Goal: Task Accomplishment & Management: Manage account settings

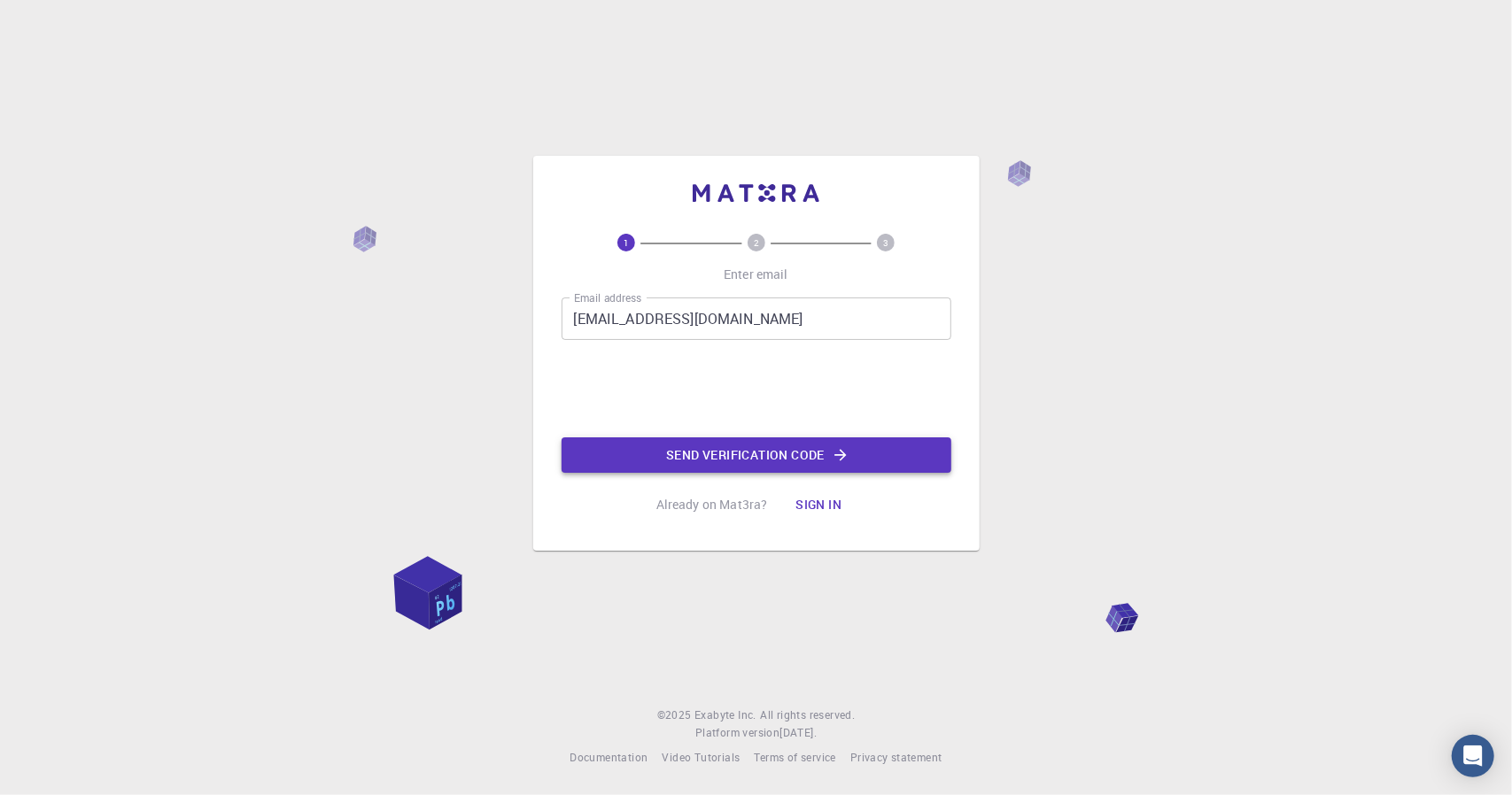
click at [852, 448] on button "Send verification code" at bounding box center [757, 455] width 390 height 35
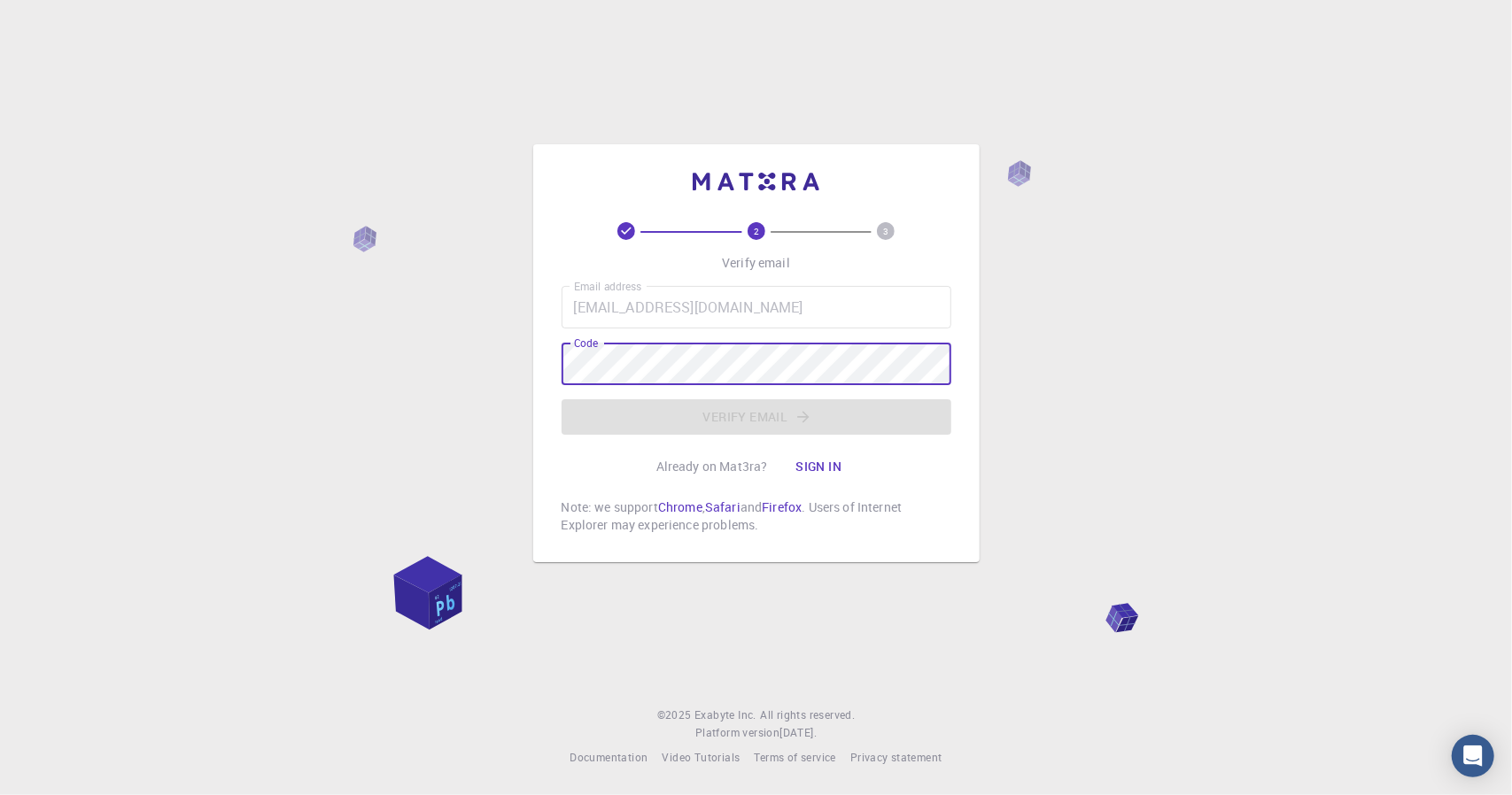
click at [822, 472] on button "Sign in" at bounding box center [818, 466] width 74 height 35
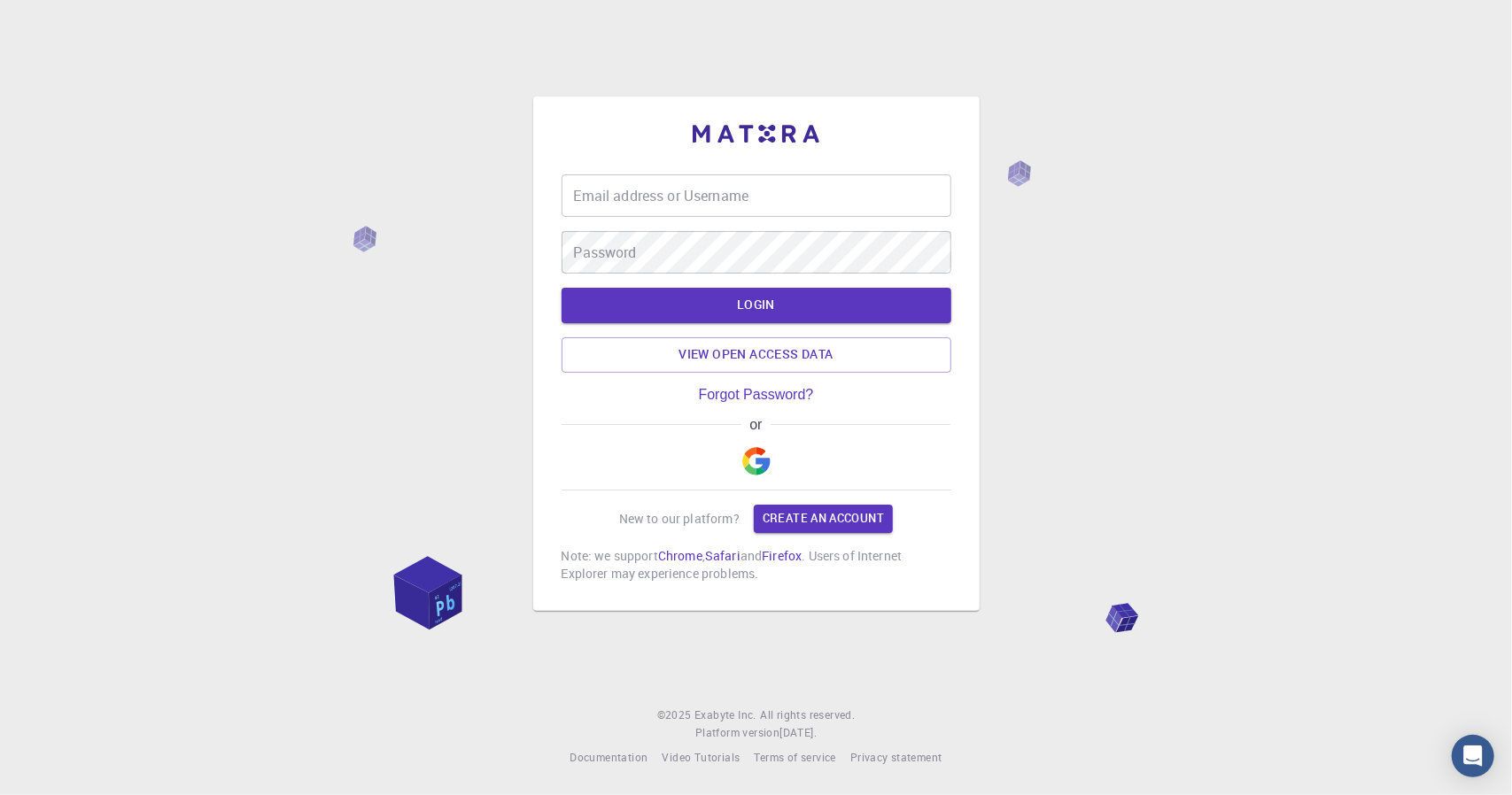
click at [888, 202] on input "Email address or Username" at bounding box center [757, 196] width 390 height 43
type input "[EMAIL_ADDRESS][DOMAIN_NAME]"
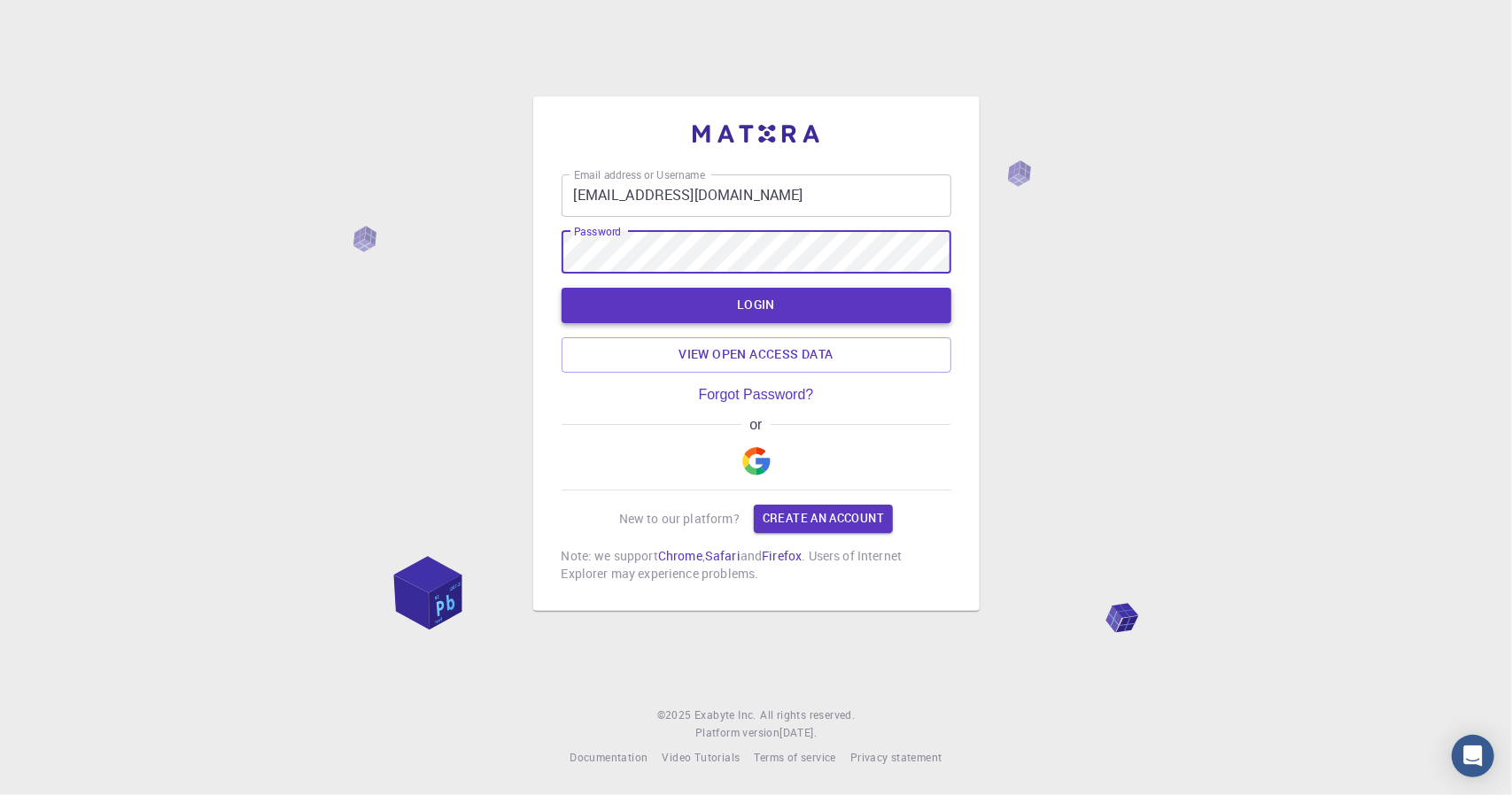
click at [801, 300] on button "LOGIN" at bounding box center [757, 306] width 390 height 35
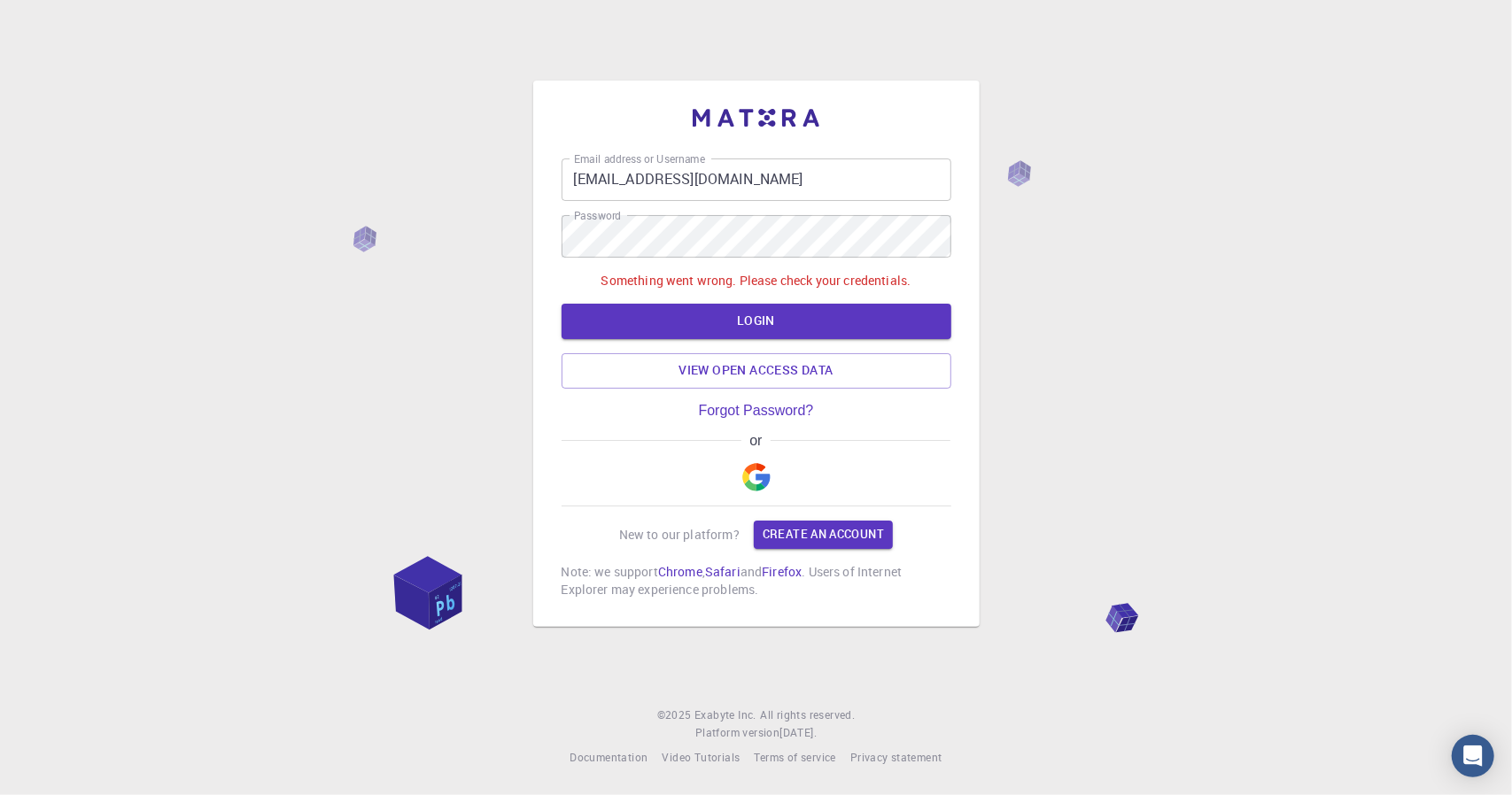
click at [753, 458] on button "button" at bounding box center [756, 476] width 43 height 57
